Goal: Information Seeking & Learning: Find specific fact

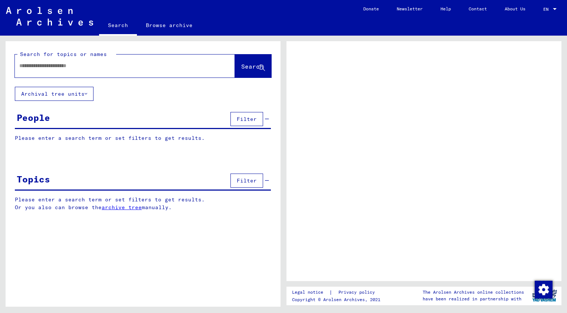
click at [42, 67] on input "text" at bounding box center [118, 66] width 198 height 8
type input "*****"
click at [241, 67] on span "Search" at bounding box center [252, 66] width 22 height 7
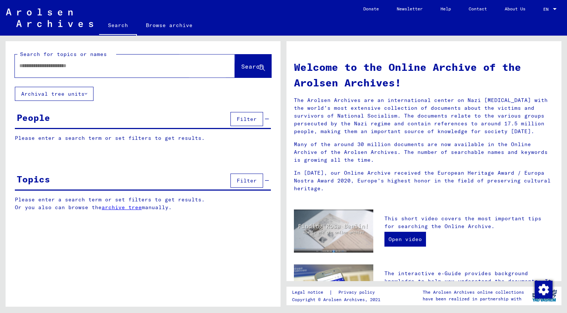
click at [241, 65] on span "Search" at bounding box center [252, 66] width 22 height 7
click at [104, 92] on div "Search for topics or names Search Archival tree units People Filter Please ente…" at bounding box center [143, 131] width 275 height 181
click at [46, 65] on input "text" at bounding box center [115, 66] width 193 height 8
type input "*****"
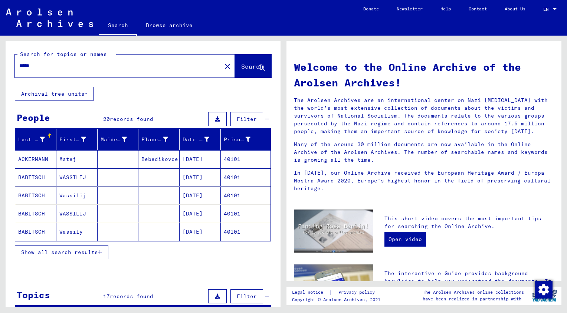
click at [59, 250] on span "Show all search results" at bounding box center [59, 252] width 77 height 7
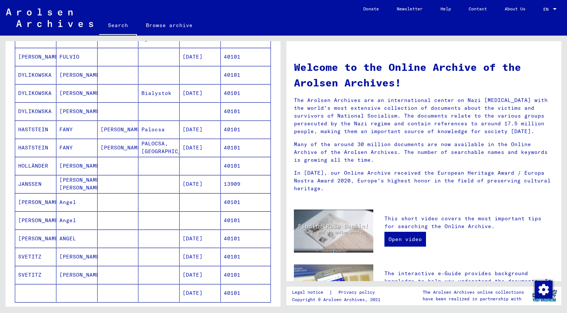
scroll to position [219, 0]
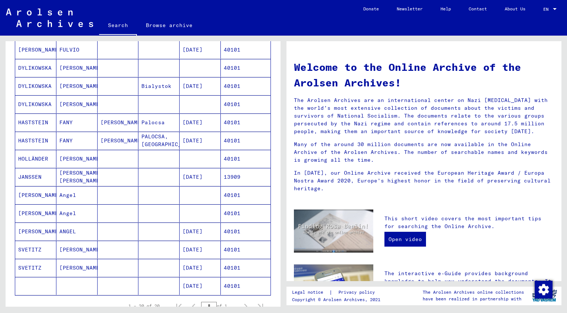
click at [23, 229] on mat-cell "[PERSON_NAME]" at bounding box center [35, 232] width 41 height 18
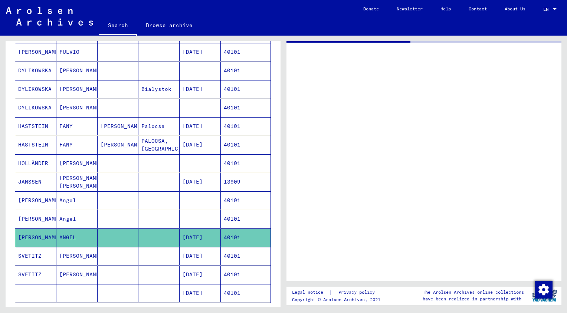
scroll to position [221, 0]
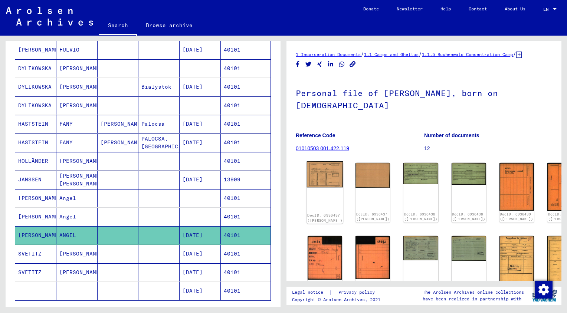
click at [321, 181] on img at bounding box center [325, 174] width 36 height 26
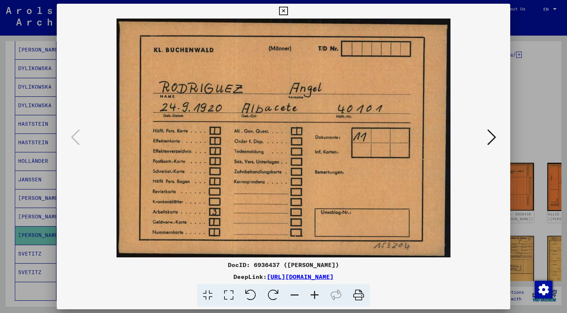
click at [491, 140] on icon at bounding box center [491, 137] width 9 height 18
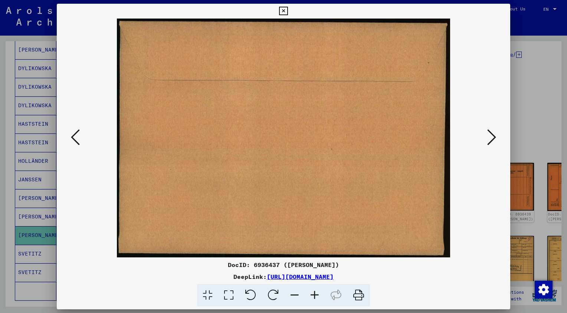
click at [490, 140] on icon at bounding box center [491, 137] width 9 height 18
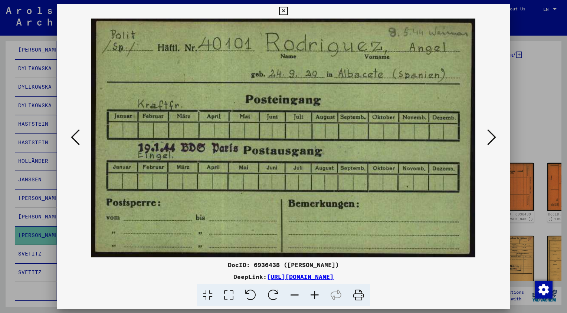
click at [490, 140] on icon at bounding box center [491, 137] width 9 height 18
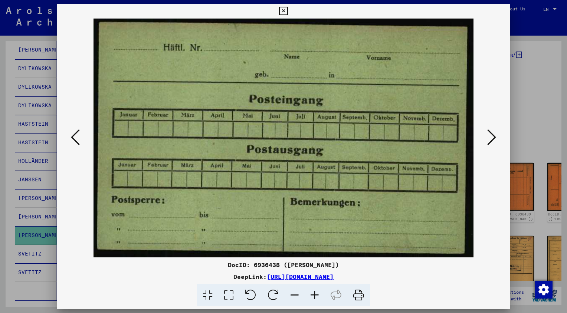
click at [490, 140] on icon at bounding box center [491, 137] width 9 height 18
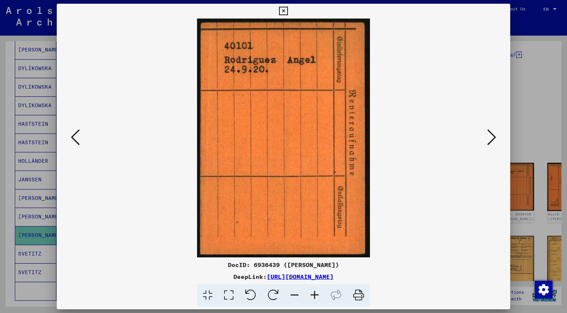
click at [490, 140] on icon at bounding box center [491, 137] width 9 height 18
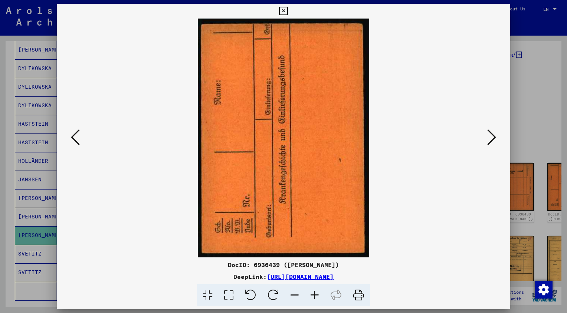
click at [490, 140] on icon at bounding box center [491, 137] width 9 height 18
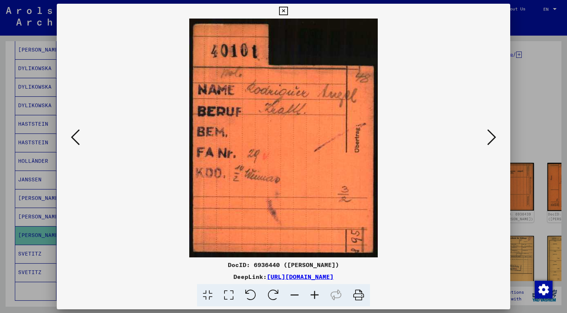
click at [490, 140] on icon at bounding box center [491, 137] width 9 height 18
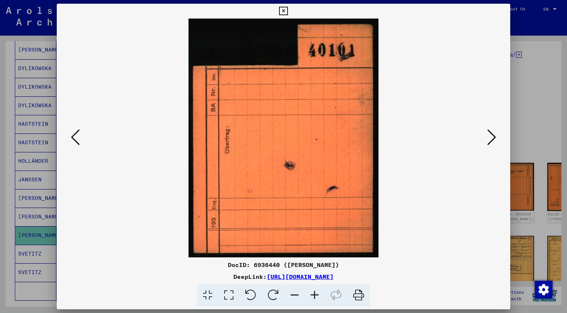
click at [490, 140] on icon at bounding box center [491, 137] width 9 height 18
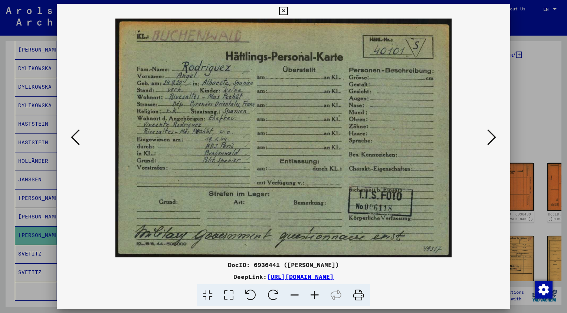
click at [490, 139] on icon at bounding box center [491, 137] width 9 height 18
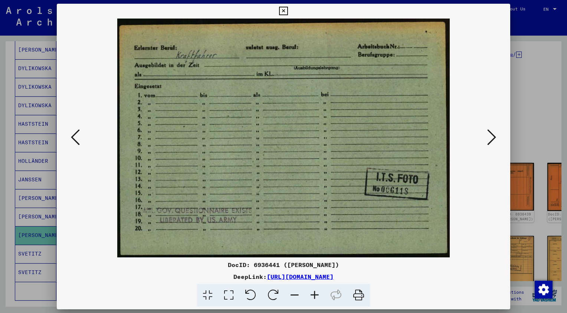
click at [490, 139] on icon at bounding box center [491, 137] width 9 height 18
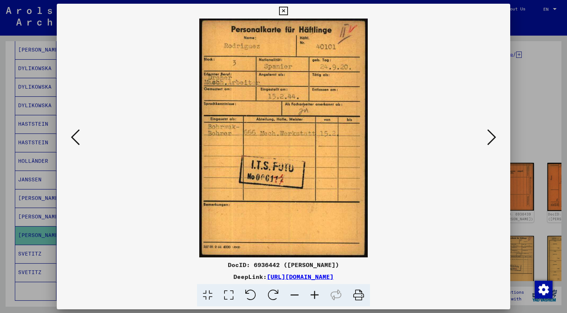
click at [490, 139] on icon at bounding box center [491, 137] width 9 height 18
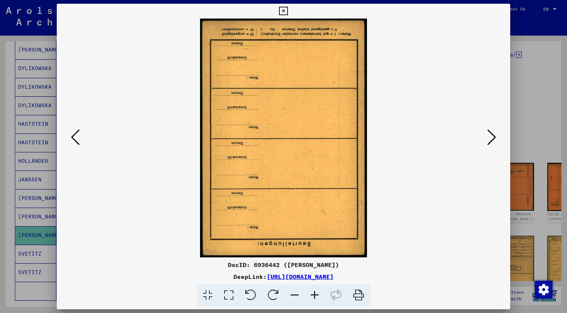
click at [490, 139] on icon at bounding box center [491, 137] width 9 height 18
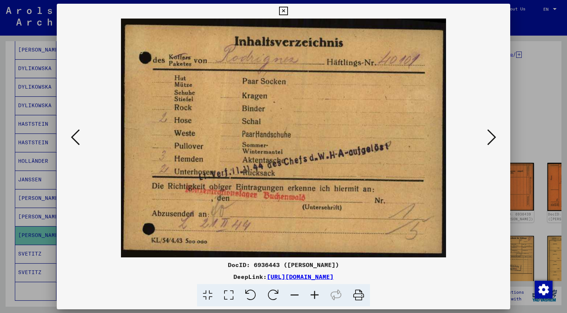
click at [490, 139] on icon at bounding box center [491, 137] width 9 height 18
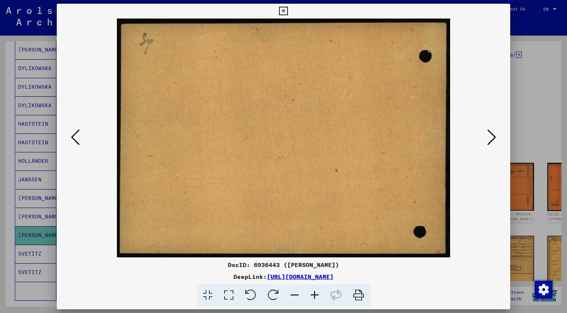
click at [490, 139] on icon at bounding box center [491, 137] width 9 height 18
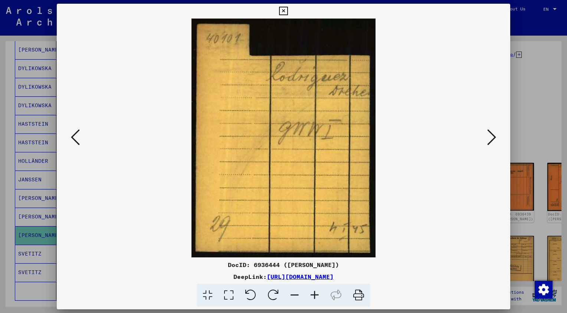
click at [490, 139] on icon at bounding box center [491, 137] width 9 height 18
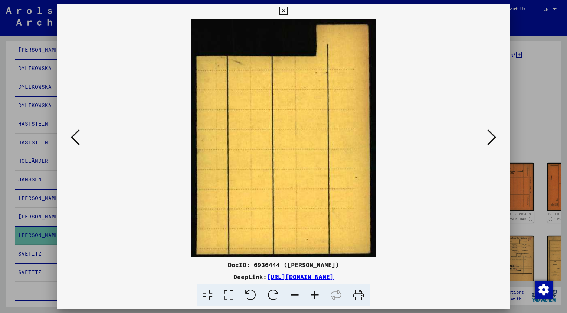
click at [490, 139] on icon at bounding box center [491, 137] width 9 height 18
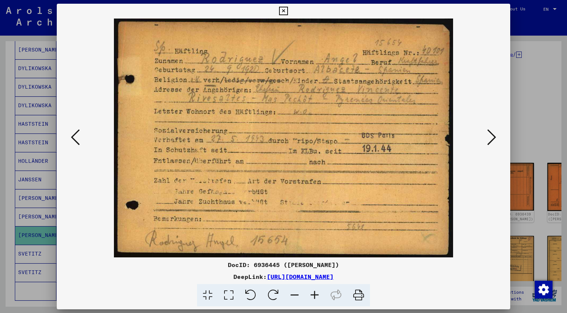
click at [495, 140] on icon at bounding box center [491, 137] width 9 height 18
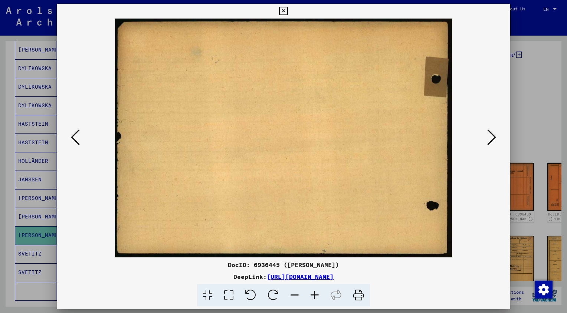
click at [495, 140] on icon at bounding box center [491, 137] width 9 height 18
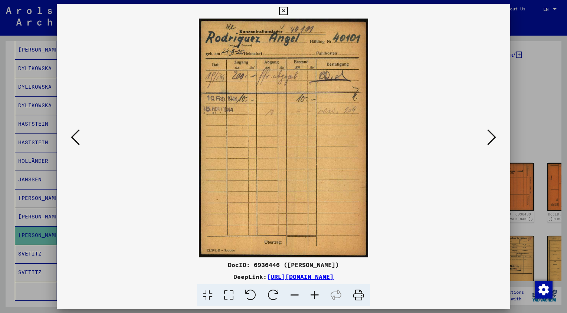
click at [495, 140] on icon at bounding box center [491, 137] width 9 height 18
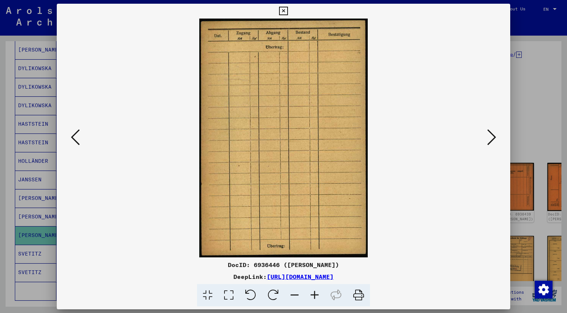
click at [495, 140] on icon at bounding box center [491, 137] width 9 height 18
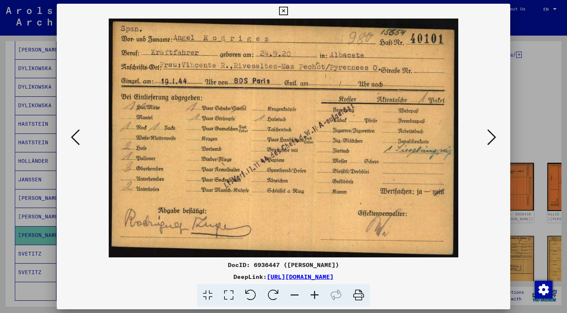
click at [495, 140] on icon at bounding box center [491, 137] width 9 height 18
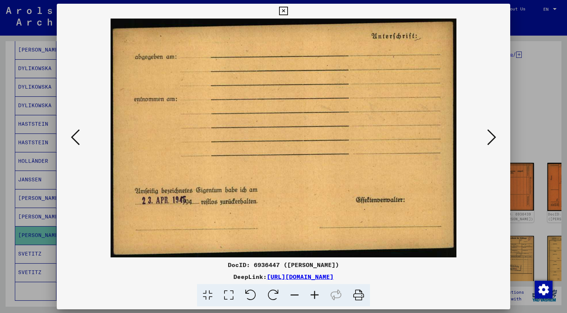
click at [495, 140] on icon at bounding box center [491, 137] width 9 height 18
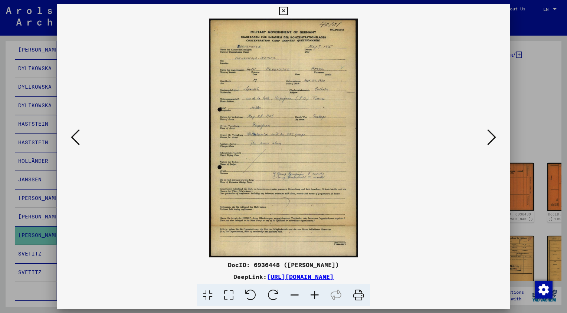
click at [226, 285] on icon at bounding box center [228, 295] width 21 height 23
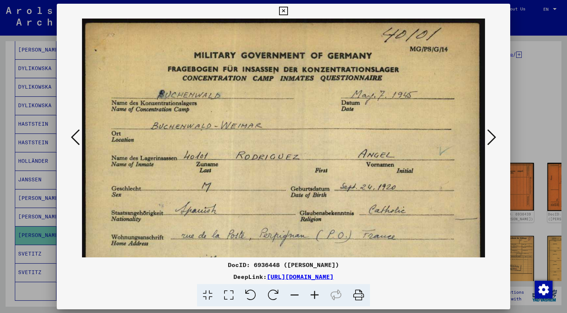
scroll to position [0, 0]
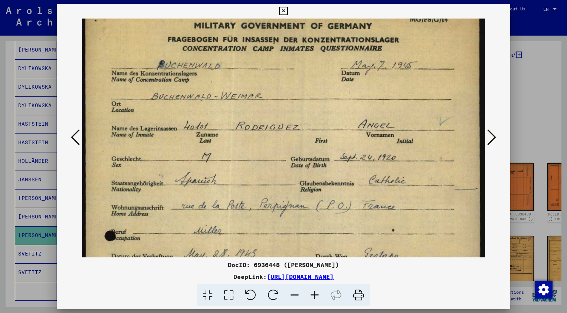
drag, startPoint x: 318, startPoint y: 181, endPoint x: 327, endPoint y: 147, distance: 36.1
click at [327, 147] on img at bounding box center [283, 313] width 403 height 648
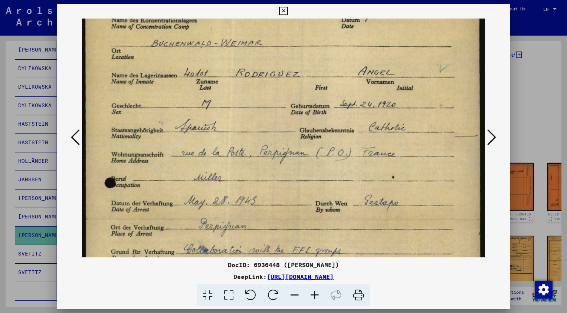
drag, startPoint x: 340, startPoint y: 154, endPoint x: 334, endPoint y: 100, distance: 54.5
click at [334, 100] on img at bounding box center [283, 260] width 403 height 648
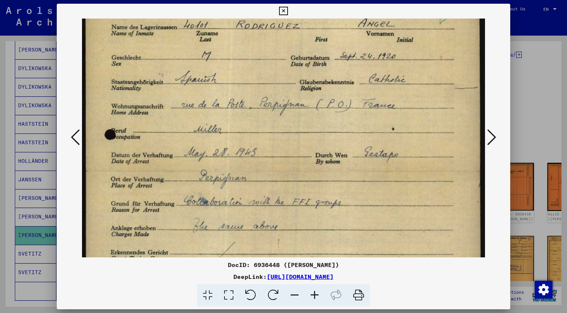
drag, startPoint x: 343, startPoint y: 172, endPoint x: 342, endPoint y: 119, distance: 52.3
click at [342, 119] on img at bounding box center [283, 212] width 403 height 648
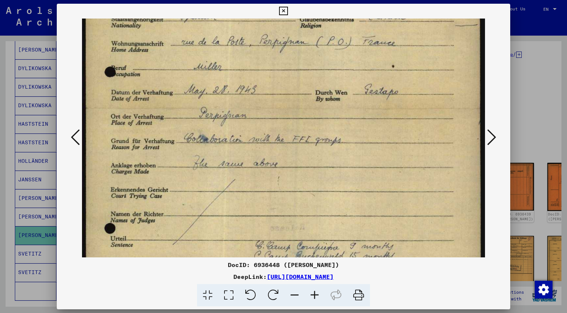
drag, startPoint x: 372, startPoint y: 188, endPoint x: 359, endPoint y: 123, distance: 66.5
click at [359, 123] on img at bounding box center [283, 149] width 403 height 648
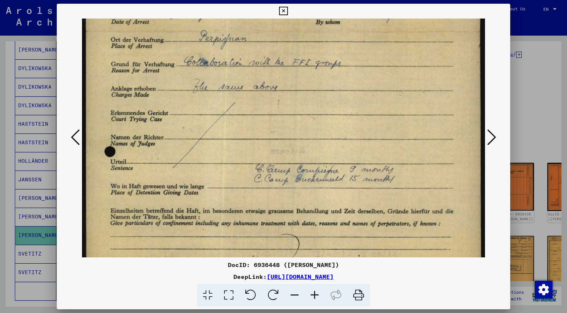
drag, startPoint x: 395, startPoint y: 148, endPoint x: 384, endPoint y: 101, distance: 48.6
click at [384, 101] on img at bounding box center [283, 72] width 403 height 648
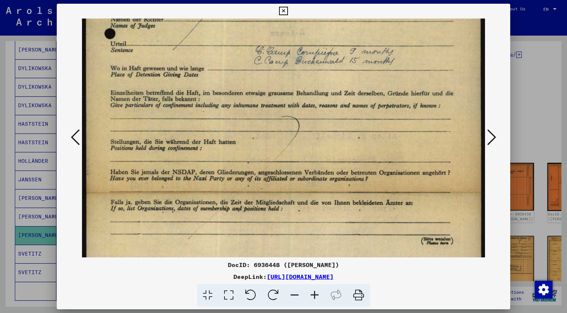
drag, startPoint x: 397, startPoint y: 153, endPoint x: 386, endPoint y: 32, distance: 121.4
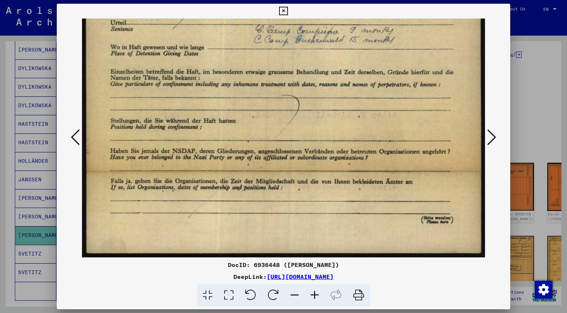
drag, startPoint x: 413, startPoint y: 142, endPoint x: 426, endPoint y: 85, distance: 58.9
click at [488, 135] on icon at bounding box center [491, 137] width 9 height 18
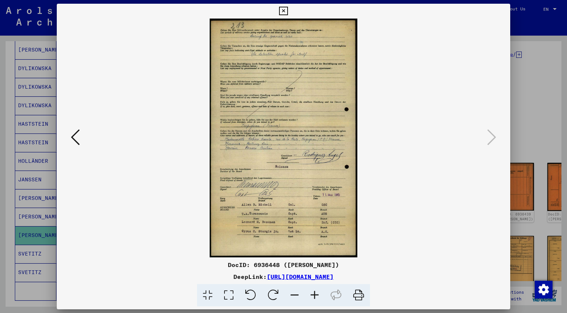
scroll to position [0, 0]
click at [303, 125] on img at bounding box center [283, 138] width 403 height 239
click at [285, 12] on icon at bounding box center [283, 11] width 9 height 9
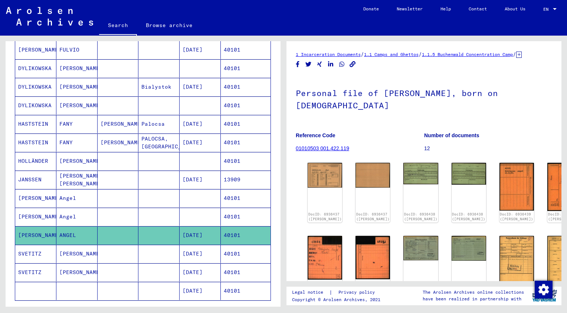
click at [34, 212] on mat-cell "[PERSON_NAME]" at bounding box center [35, 217] width 41 height 18
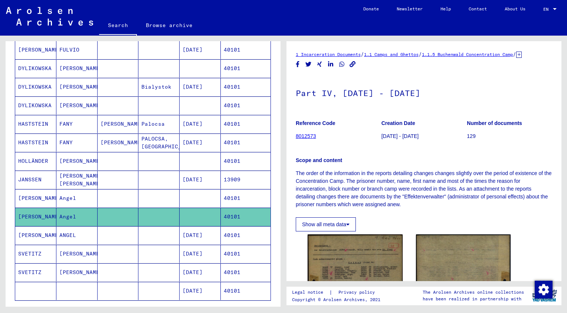
click at [29, 200] on mat-cell "[PERSON_NAME]" at bounding box center [35, 198] width 41 height 18
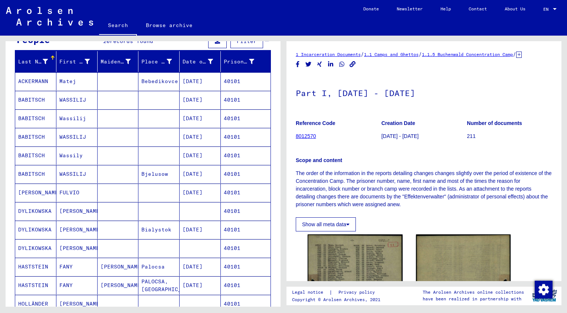
scroll to position [58, 0]
